Goal: Task Accomplishment & Management: Manage account settings

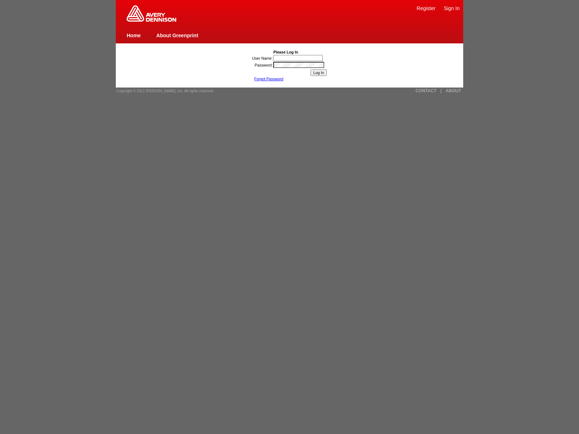
click at [299, 58] on input "User Name:" at bounding box center [298, 58] width 50 height 6
